Goal: Task Accomplishment & Management: Manage account settings

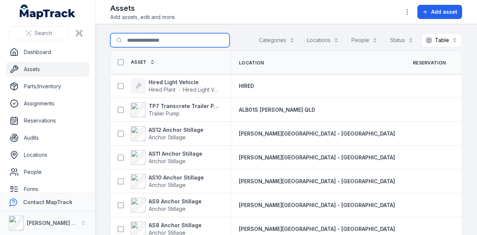
click at [174, 41] on input "Search for assets" at bounding box center [169, 40] width 119 height 14
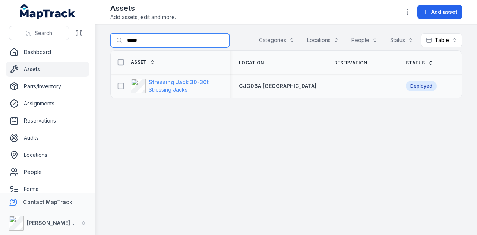
type input "*****"
click at [202, 83] on strong "Stressing Jack 30-30t" at bounding box center [179, 82] width 60 height 7
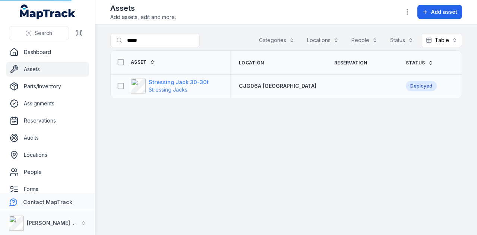
click at [185, 82] on strong "Stressing Jack 30-30t" at bounding box center [179, 82] width 60 height 7
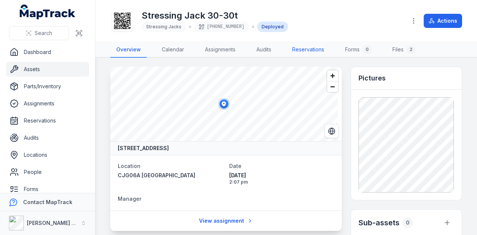
click at [324, 44] on link "Reservations" at bounding box center [308, 50] width 44 height 16
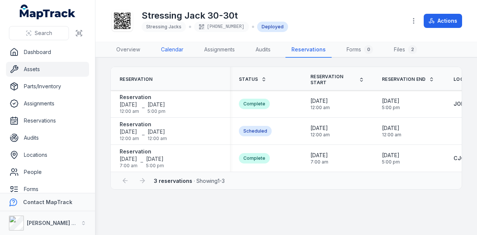
click at [171, 50] on link "Calendar" at bounding box center [172, 50] width 34 height 16
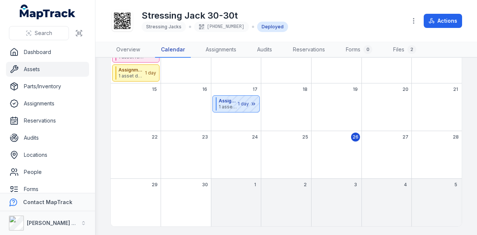
scroll to position [24, 0]
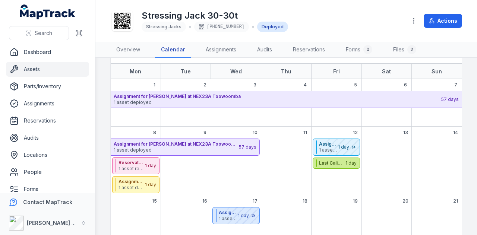
click at [329, 163] on strong "Last Calibration Date" at bounding box center [332, 163] width 26 height 6
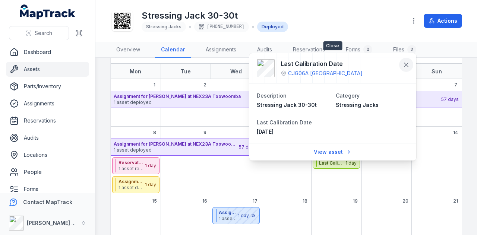
click at [411, 63] on button at bounding box center [406, 65] width 14 height 14
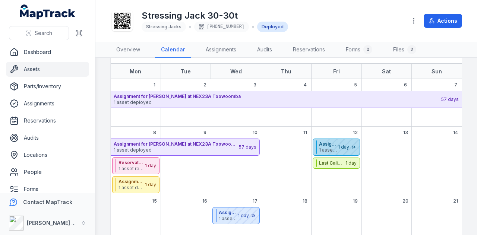
click at [332, 151] on div "September 2025" at bounding box center [340, 147] width 37 height 16
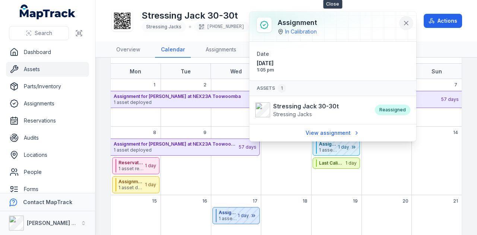
click at [411, 21] on button at bounding box center [406, 23] width 14 height 14
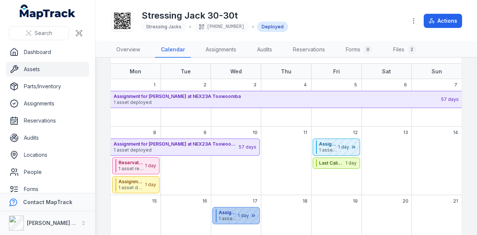
click at [227, 217] on div "September 2025" at bounding box center [240, 216] width 37 height 16
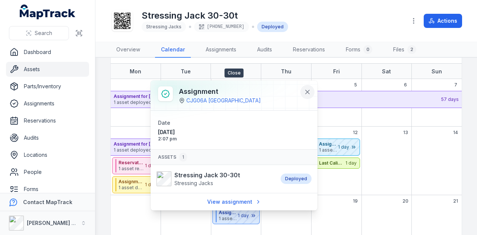
click at [306, 91] on icon at bounding box center [308, 92] width 4 height 4
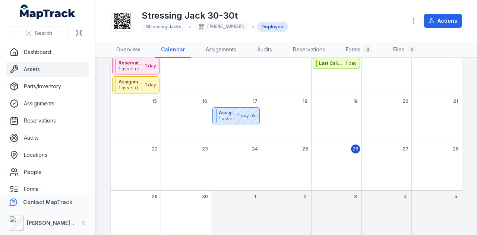
scroll to position [136, 0]
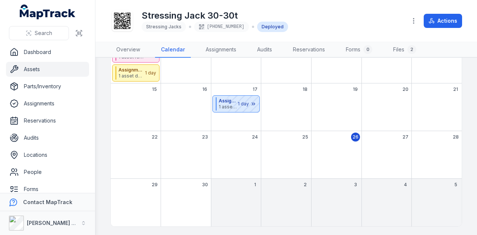
click at [42, 70] on link "Assets" at bounding box center [47, 69] width 83 height 15
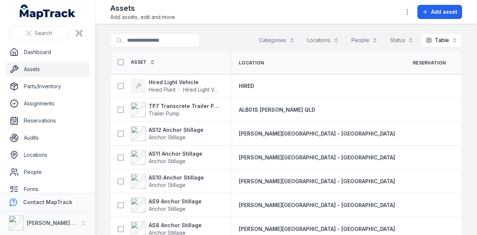
click at [273, 39] on button "Categories" at bounding box center [276, 40] width 45 height 14
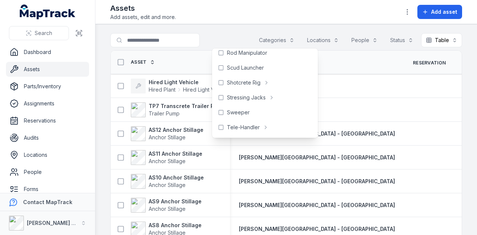
scroll to position [340, 0]
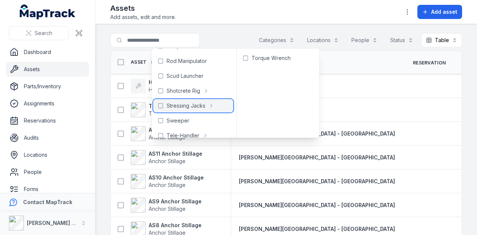
click at [202, 109] on span "Stressing Jacks" at bounding box center [186, 105] width 39 height 7
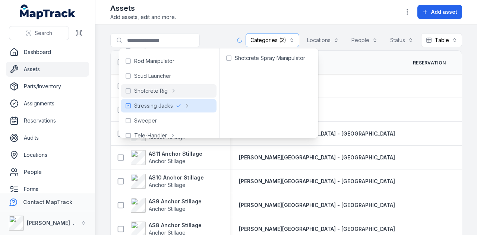
click at [224, 35] on div at bounding box center [169, 40] width 119 height 14
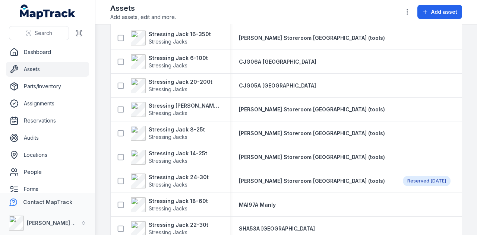
scroll to position [552, 0]
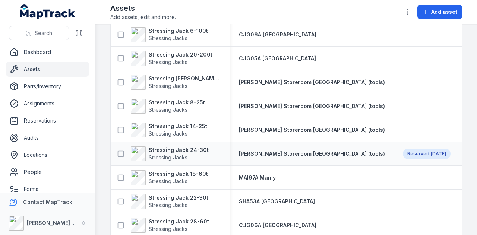
click at [403, 154] on div "Reserved Oct 3" at bounding box center [427, 154] width 48 height 10
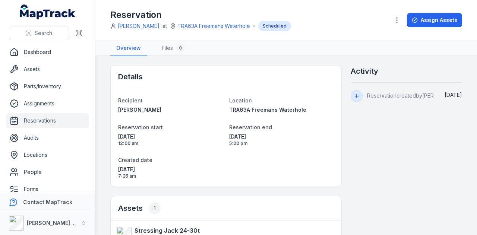
click at [45, 121] on link "Reservations" at bounding box center [47, 120] width 83 height 15
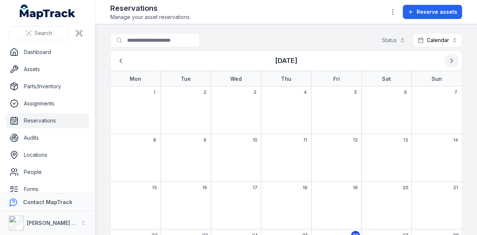
click at [449, 62] on icon "Next" at bounding box center [451, 60] width 7 height 7
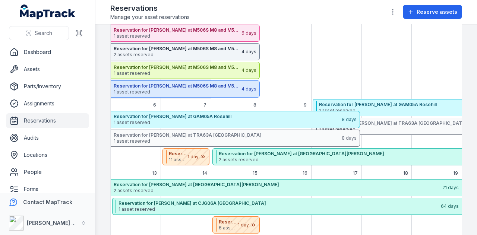
scroll to position [75, 0]
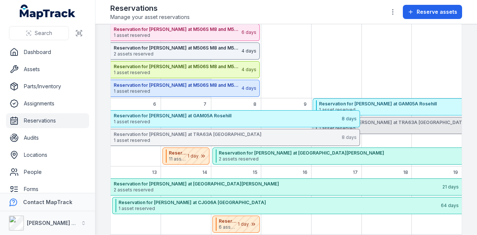
click at [391, 126] on span "1 asset reserved" at bounding box center [481, 129] width 325 height 6
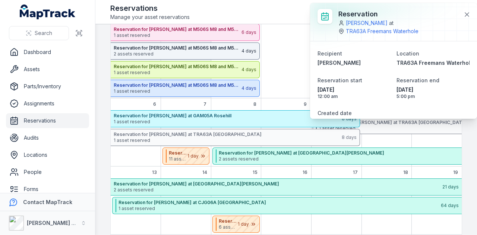
scroll to position [32, 0]
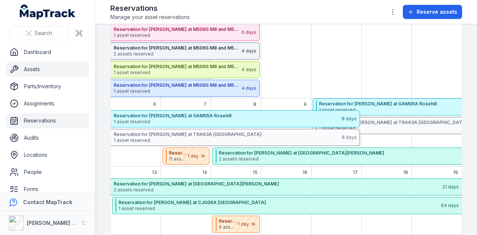
click at [47, 73] on link "Assets" at bounding box center [47, 69] width 83 height 15
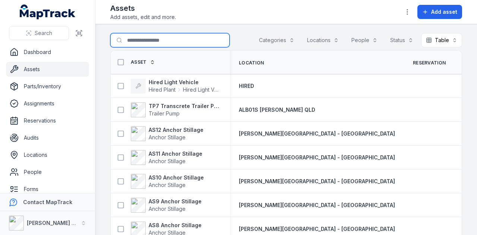
click at [163, 38] on input "Search for assets" at bounding box center [169, 40] width 119 height 14
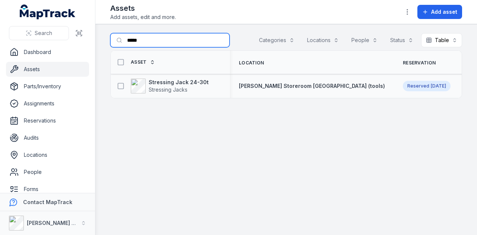
type input "*****"
click at [205, 83] on div "Stressing Jack 24-30t Stressing Jacks" at bounding box center [167, 86] width 107 height 15
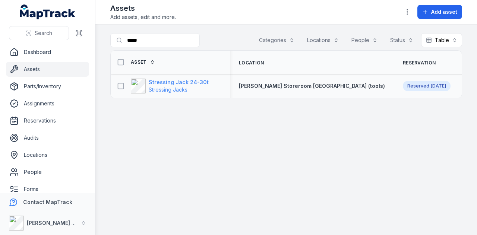
click at [198, 83] on strong "Stressing Jack 24-30t" at bounding box center [179, 82] width 60 height 7
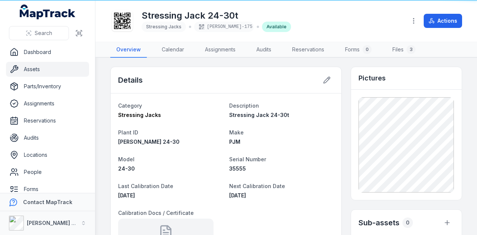
scroll to position [186, 0]
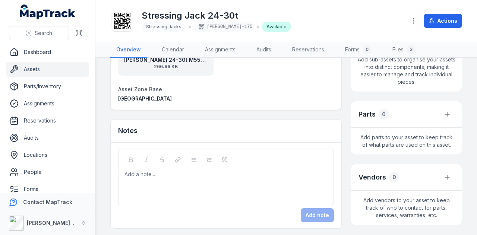
drag, startPoint x: 180, startPoint y: 70, endPoint x: 166, endPoint y: 66, distance: 15.3
click at [166, 66] on span "266.66 KB" at bounding box center [166, 67] width 84 height 6
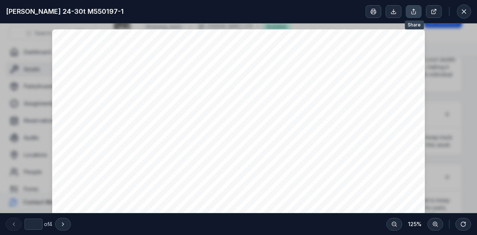
click at [412, 9] on icon at bounding box center [414, 12] width 6 height 6
click at [465, 8] on icon at bounding box center [463, 11] width 7 height 7
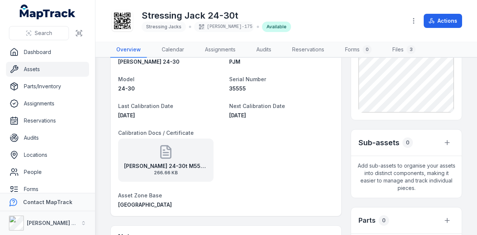
scroll to position [0, 0]
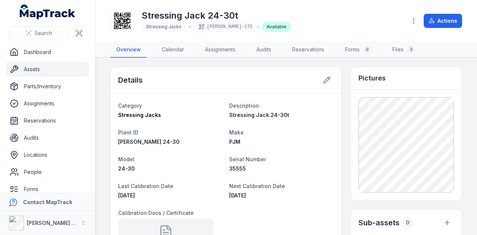
click at [52, 69] on link "Assets" at bounding box center [47, 69] width 83 height 15
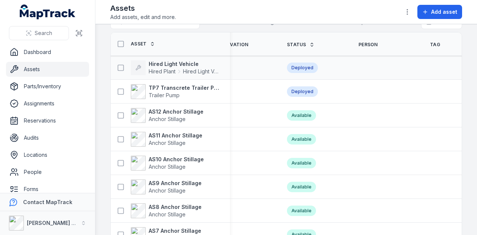
scroll to position [0, 270]
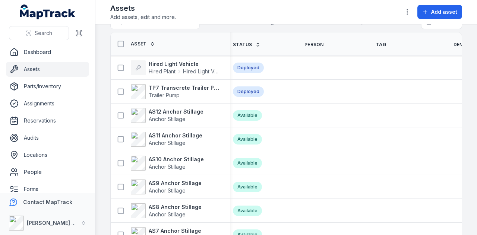
click at [454, 42] on span "Device ID" at bounding box center [465, 45] width 23 height 6
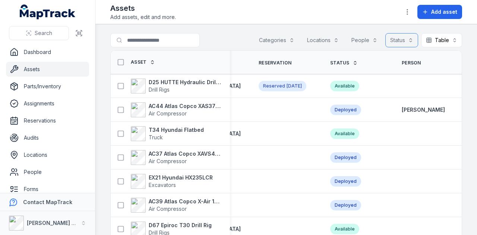
scroll to position [0, 155]
click at [400, 39] on button "Status" at bounding box center [401, 40] width 33 height 14
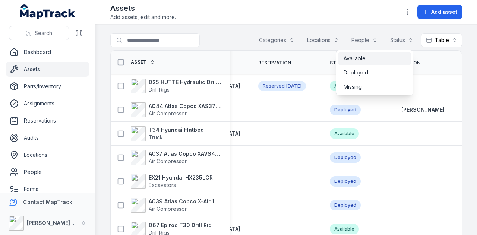
click at [384, 59] on div "Available" at bounding box center [375, 58] width 62 height 7
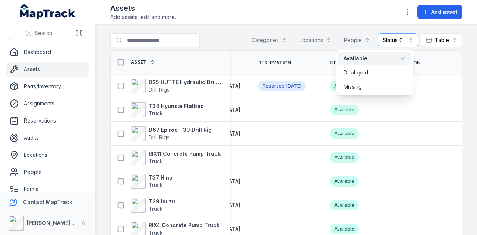
click at [221, 37] on div "Search for assets Categories Locations People Status (1) ********* Table *****" at bounding box center [286, 41] width 352 height 17
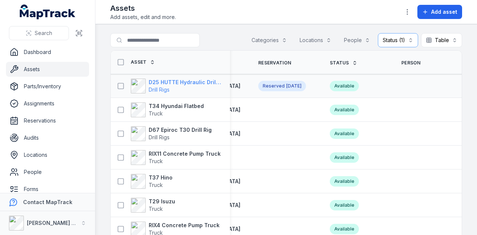
click at [180, 79] on strong "D25 HUTTE Hydraulic Drill Rig" at bounding box center [185, 82] width 72 height 7
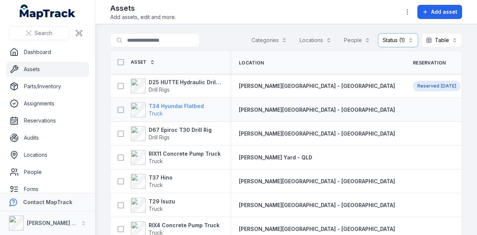
click at [164, 104] on strong "T34 Hyundai Flatbed" at bounding box center [176, 106] width 55 height 7
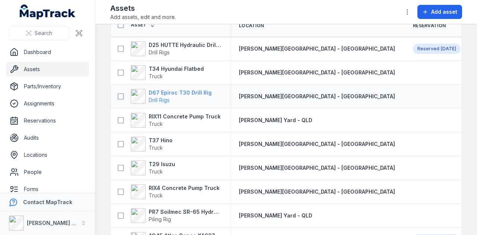
click at [194, 92] on strong "D67 Epiroc T30 Drill Rig" at bounding box center [180, 92] width 63 height 7
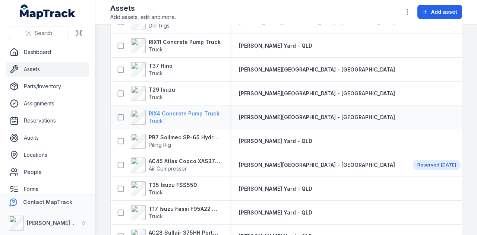
scroll to position [149, 0]
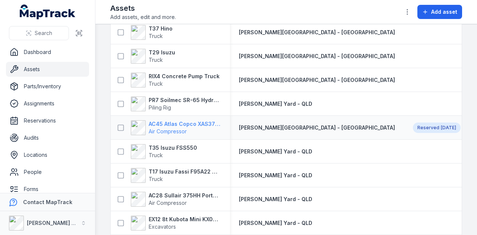
click at [192, 123] on strong "AC45 Atlas Copco XAS375TA" at bounding box center [185, 123] width 72 height 7
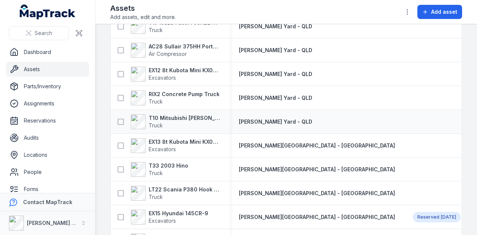
scroll to position [336, 0]
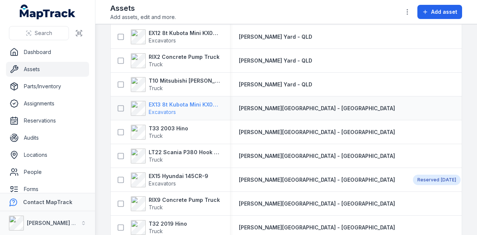
click at [205, 103] on strong "EX13 8t Kubota Mini KX080-3SLA" at bounding box center [185, 104] width 72 height 7
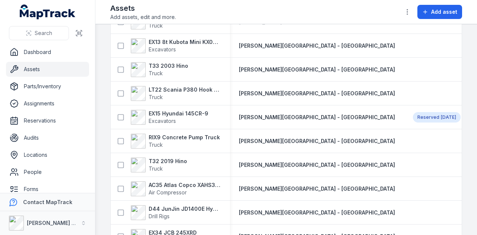
scroll to position [410, 0]
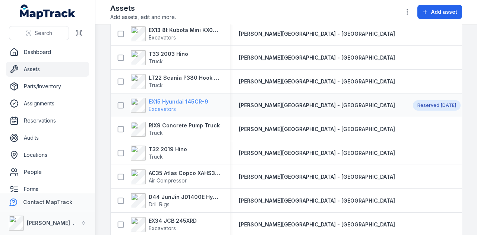
click at [187, 98] on strong "EX15 Hyundai 145CR-9" at bounding box center [179, 101] width 60 height 7
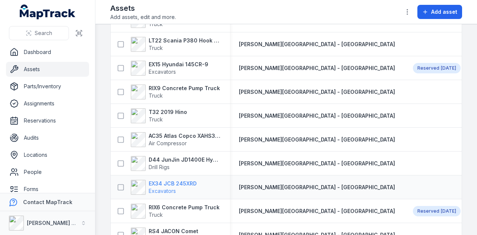
click at [185, 182] on strong "EX34 JCB 245XRD" at bounding box center [173, 183] width 48 height 7
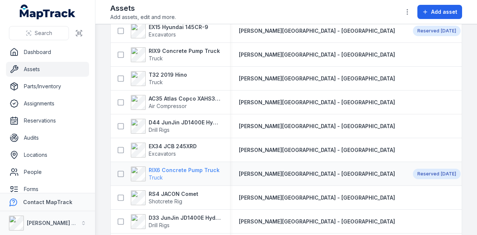
click at [199, 167] on strong "RIX6 Concrete Pump Truck" at bounding box center [184, 170] width 71 height 7
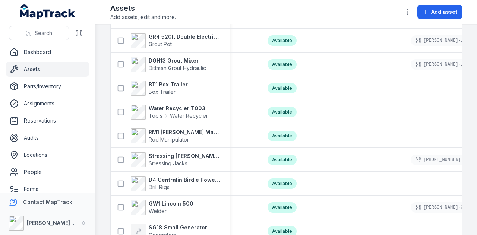
scroll to position [1341, 0]
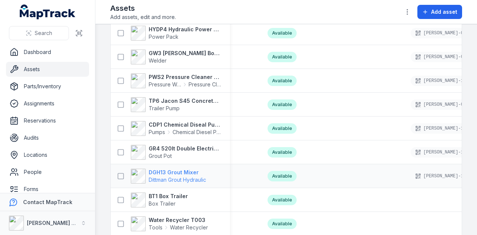
click at [178, 171] on strong "DGH13 Grout Mixer" at bounding box center [177, 172] width 57 height 7
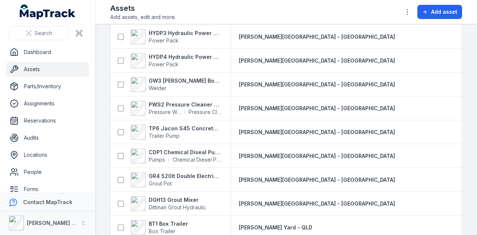
scroll to position [1339, 0]
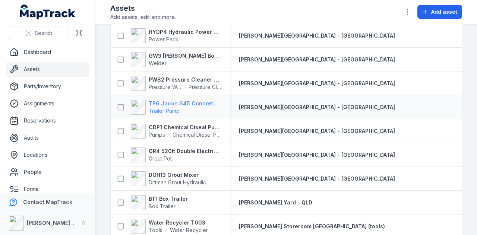
click at [175, 104] on strong "TP6 Jacon S45 Concrete Pump" at bounding box center [185, 103] width 72 height 7
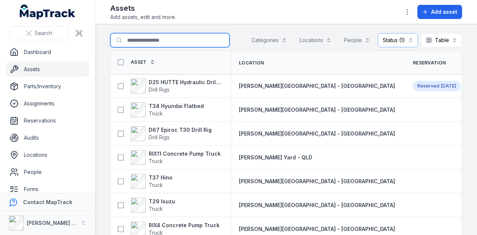
click at [146, 41] on input "Search for assets" at bounding box center [169, 40] width 119 height 14
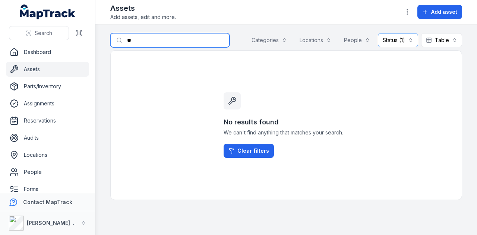
type input "*"
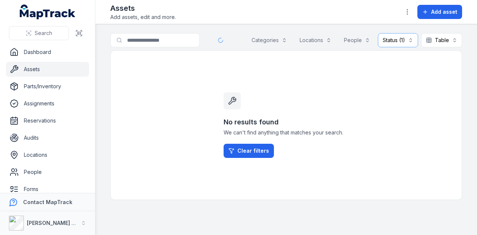
click at [41, 72] on link "Assets" at bounding box center [47, 69] width 83 height 15
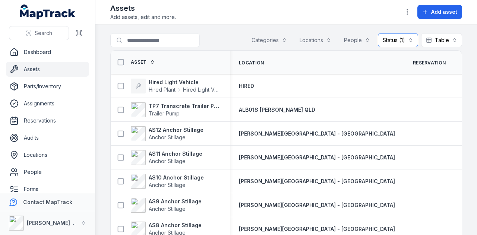
click at [386, 38] on button "Status (1) *********" at bounding box center [398, 40] width 40 height 14
click at [373, 57] on div "Available" at bounding box center [375, 58] width 62 height 7
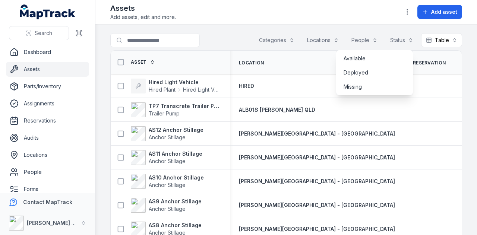
click at [155, 41] on div "Search for assets Categories Locations People Status Table *****" at bounding box center [286, 41] width 352 height 17
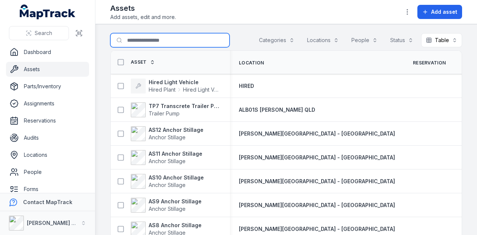
click at [155, 40] on input "Search for assets" at bounding box center [169, 40] width 119 height 14
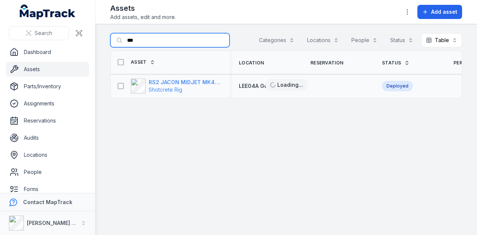
type input "***"
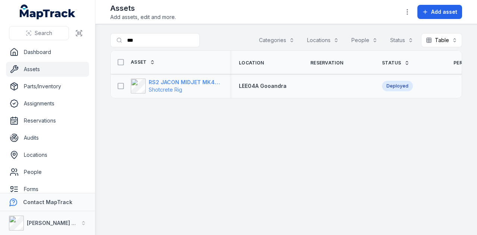
click at [206, 79] on strong "RS2 JACON MIDJET MK4.5 Shot Crete Spray Pump" at bounding box center [185, 82] width 72 height 7
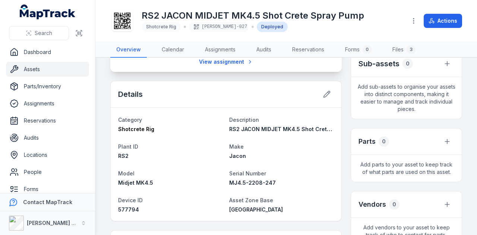
scroll to position [149, 0]
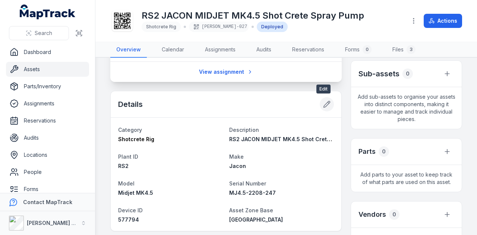
click at [323, 101] on icon at bounding box center [326, 104] width 7 height 7
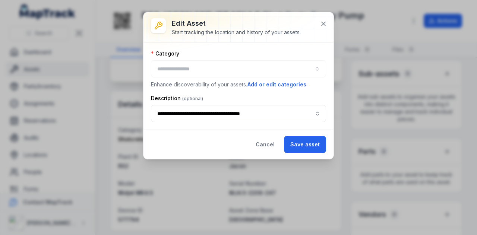
type input "**********"
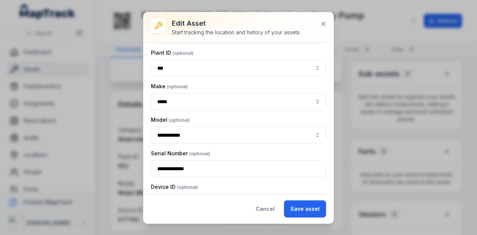
scroll to position [134, 0]
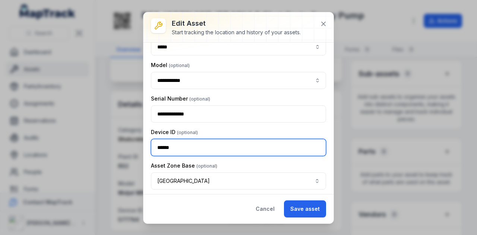
drag, startPoint x: 185, startPoint y: 146, endPoint x: 155, endPoint y: 148, distance: 29.5
click at [155, 148] on input "******" at bounding box center [238, 147] width 175 height 17
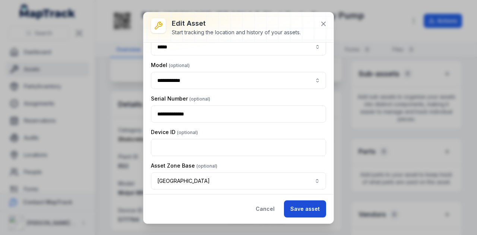
click at [309, 211] on button "Save asset" at bounding box center [305, 209] width 42 height 17
